Goal: Task Accomplishment & Management: Use online tool/utility

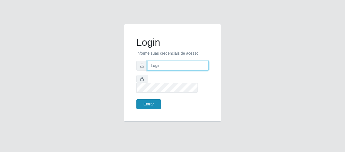
type input "[EMAIL_ADDRESS][DOMAIN_NAME]"
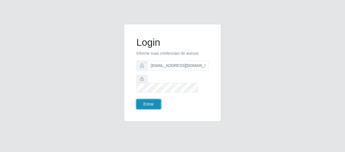
click at [150, 99] on button "Entrar" at bounding box center [149, 104] width 24 height 10
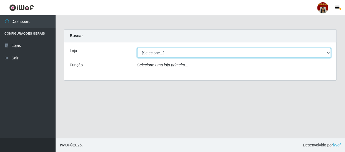
click at [328, 52] on select "[Selecione...] Mar Vermelho - Loja 04" at bounding box center [234, 53] width 194 height 10
select select "251"
click at [137, 48] on select "[Selecione...] Mar Vermelho - Loja 04" at bounding box center [234, 53] width 194 height 10
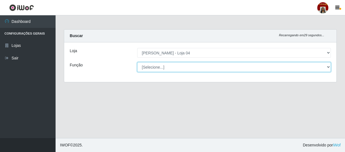
click at [327, 69] on select "[Selecione...] ASG ASG + ASG ++ Auxiliar de Depósito Auxiliar de Depósito + Aux…" at bounding box center [234, 67] width 194 height 10
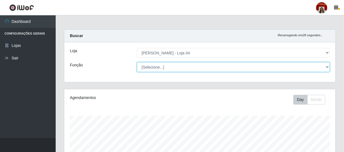
scroll to position [115, 271]
select select "22"
click at [137, 62] on select "[Selecione...] ASG ASG + ASG ++ Auxiliar de Depósito Auxiliar de Depósito + Aux…" at bounding box center [233, 67] width 193 height 10
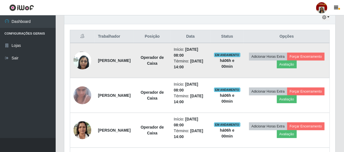
scroll to position [202, 0]
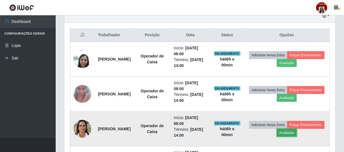
click at [296, 130] on button "Avaliação" at bounding box center [287, 132] width 20 height 8
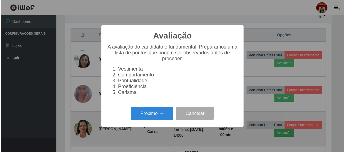
scroll to position [115, 268]
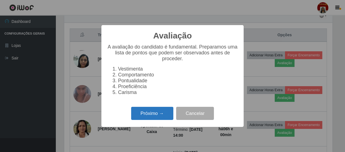
click at [162, 112] on button "Próximo →" at bounding box center [152, 112] width 42 height 13
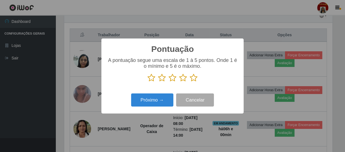
scroll to position [277932, 277778]
click at [192, 80] on icon at bounding box center [194, 77] width 8 height 8
click at [190, 82] on input "radio" at bounding box center [190, 82] width 0 height 0
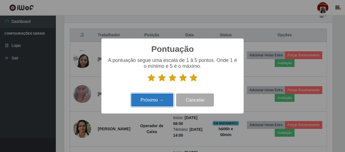
click at [167, 100] on button "Próximo →" at bounding box center [152, 99] width 42 height 13
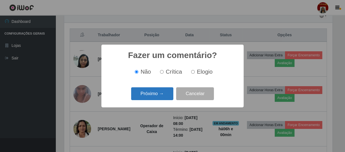
click at [166, 97] on button "Próximo →" at bounding box center [152, 93] width 42 height 13
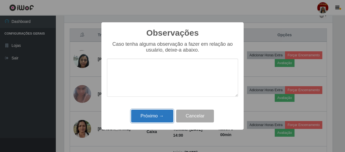
click at [160, 116] on button "Próximo →" at bounding box center [152, 115] width 42 height 13
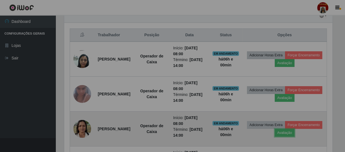
scroll to position [115, 271]
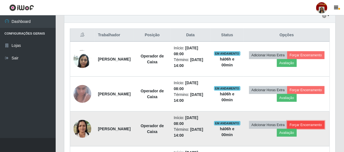
click at [287, 128] on button "Forçar Encerramento" at bounding box center [305, 125] width 37 height 8
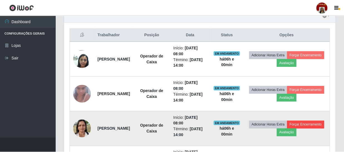
scroll to position [115, 268]
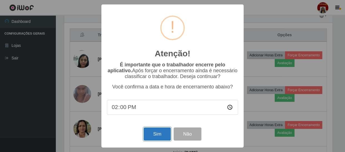
click at [149, 135] on button "Sim" at bounding box center [157, 133] width 27 height 13
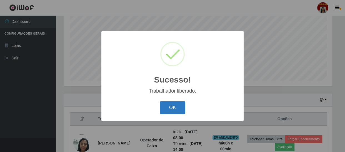
click at [172, 108] on button "OK" at bounding box center [173, 107] width 26 height 13
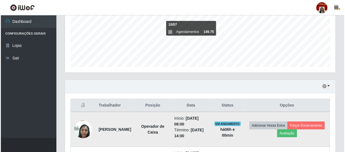
scroll to position [144, 0]
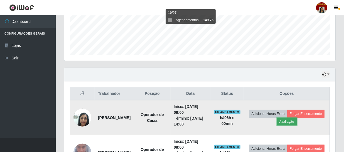
click at [296, 120] on button "Avaliação" at bounding box center [287, 121] width 20 height 8
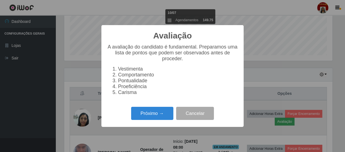
scroll to position [115, 268]
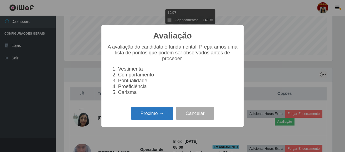
click at [164, 114] on button "Próximo →" at bounding box center [152, 112] width 42 height 13
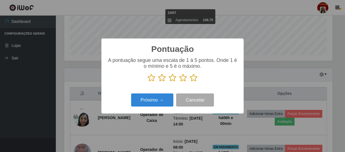
click at [195, 75] on icon at bounding box center [194, 77] width 8 height 8
click at [190, 82] on input "radio" at bounding box center [190, 82] width 0 height 0
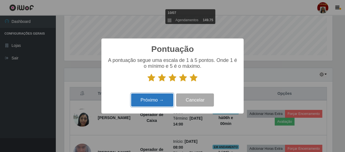
click at [157, 94] on button "Próximo →" at bounding box center [152, 99] width 42 height 13
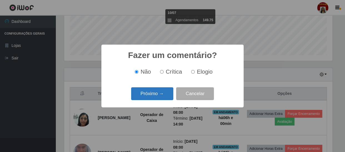
click at [159, 92] on button "Próximo →" at bounding box center [152, 93] width 42 height 13
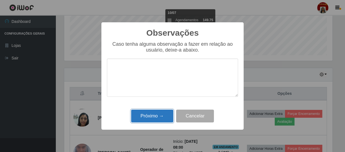
click at [166, 115] on button "Próximo →" at bounding box center [152, 115] width 42 height 13
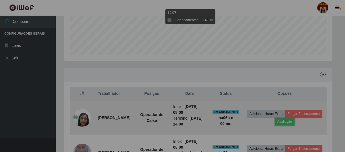
scroll to position [115, 271]
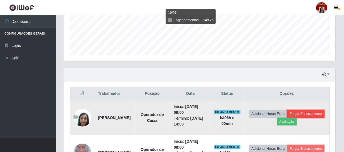
click at [287, 117] on button "Forçar Encerramento" at bounding box center [305, 114] width 37 height 8
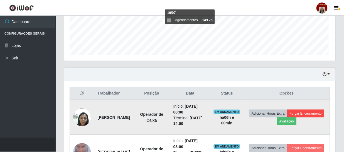
scroll to position [115, 268]
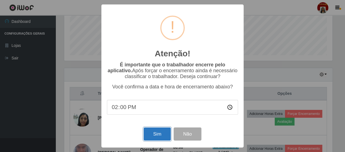
click at [158, 132] on button "Sim" at bounding box center [157, 133] width 27 height 13
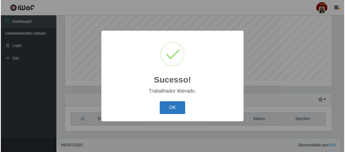
scroll to position [0, 0]
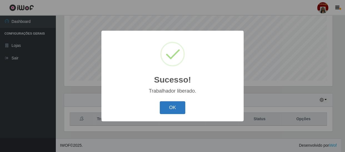
click at [176, 106] on button "OK" at bounding box center [173, 107] width 26 height 13
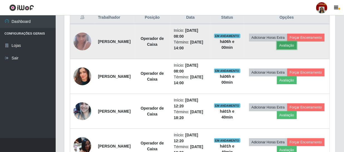
click at [296, 44] on button "Avaliação" at bounding box center [287, 45] width 20 height 8
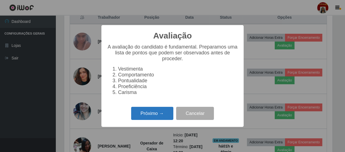
click at [160, 114] on button "Próximo →" at bounding box center [152, 112] width 42 height 13
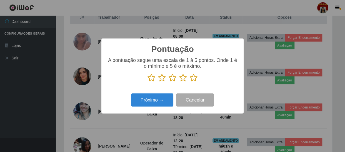
click at [195, 78] on icon at bounding box center [194, 77] width 8 height 8
click at [190, 82] on input "radio" at bounding box center [190, 82] width 0 height 0
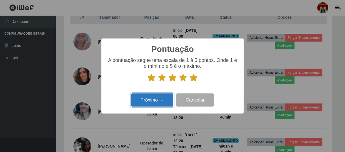
click at [157, 97] on button "Próximo →" at bounding box center [152, 99] width 42 height 13
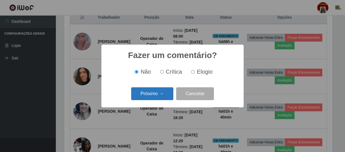
click at [158, 96] on button "Próximo →" at bounding box center [152, 93] width 42 height 13
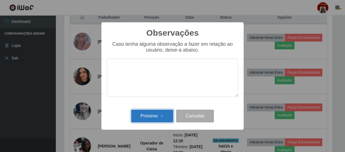
click at [155, 112] on button "Próximo →" at bounding box center [152, 115] width 42 height 13
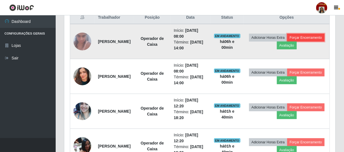
click at [287, 41] on button "Forçar Encerramento" at bounding box center [305, 38] width 37 height 8
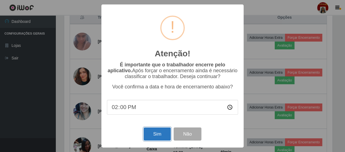
click at [158, 133] on button "Sim" at bounding box center [157, 133] width 27 height 13
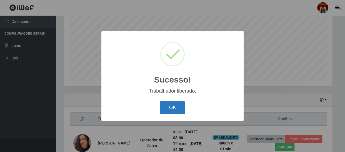
click at [175, 108] on button "OK" at bounding box center [173, 107] width 26 height 13
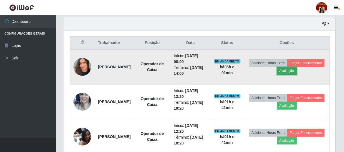
click at [296, 70] on button "Avaliação" at bounding box center [287, 71] width 20 height 8
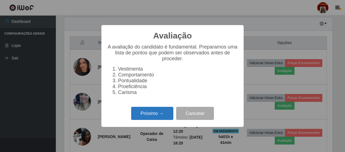
click at [168, 111] on button "Próximo →" at bounding box center [152, 112] width 42 height 13
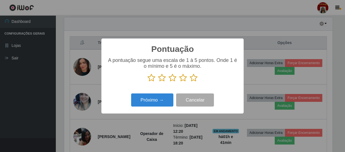
click at [192, 78] on icon at bounding box center [194, 77] width 8 height 8
click at [190, 82] on input "radio" at bounding box center [190, 82] width 0 height 0
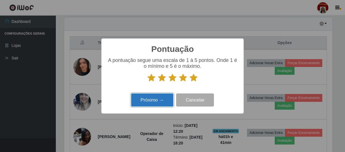
click at [156, 100] on button "Próximo →" at bounding box center [152, 99] width 42 height 13
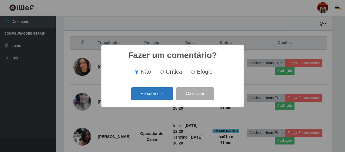
click at [158, 95] on button "Próximo →" at bounding box center [152, 93] width 42 height 13
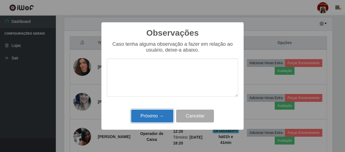
click at [160, 117] on button "Próximo →" at bounding box center [152, 115] width 42 height 13
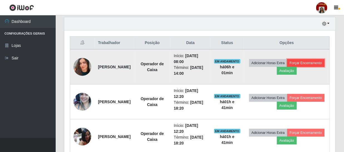
click at [287, 67] on button "Forçar Encerramento" at bounding box center [305, 63] width 37 height 8
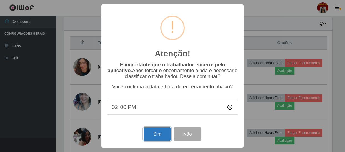
click at [159, 129] on button "Sim" at bounding box center [157, 133] width 27 height 13
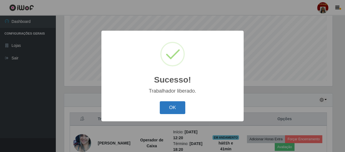
click at [177, 106] on button "OK" at bounding box center [173, 107] width 26 height 13
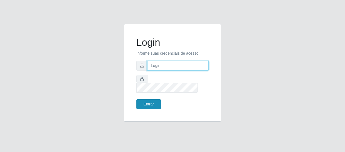
type input "[EMAIL_ADDRESS][DOMAIN_NAME]"
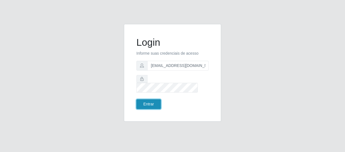
click at [154, 100] on button "Entrar" at bounding box center [149, 104] width 24 height 10
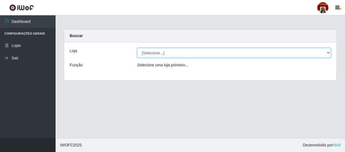
click at [165, 57] on select "[Selecione...] Mar Vermelho - Loja 04" at bounding box center [234, 53] width 194 height 10
select select "251"
click at [137, 48] on select "[Selecione...] Mar Vermelho - Loja 04" at bounding box center [234, 53] width 194 height 10
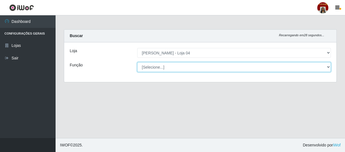
click at [167, 65] on select "[Selecione...] ASG ASG + ASG ++ Auxiliar de Depósito Auxiliar de Depósito + Aux…" at bounding box center [234, 67] width 194 height 10
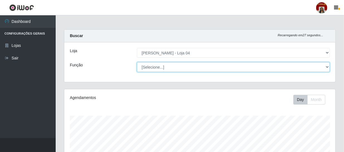
scroll to position [115, 271]
select select "22"
click at [137, 62] on select "[Selecione...] ASG ASG + ASG ++ Auxiliar de Depósito Auxiliar de Depósito + Aux…" at bounding box center [233, 67] width 193 height 10
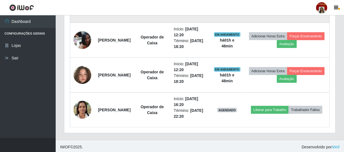
scroll to position [257, 0]
